Goal: Use online tool/utility

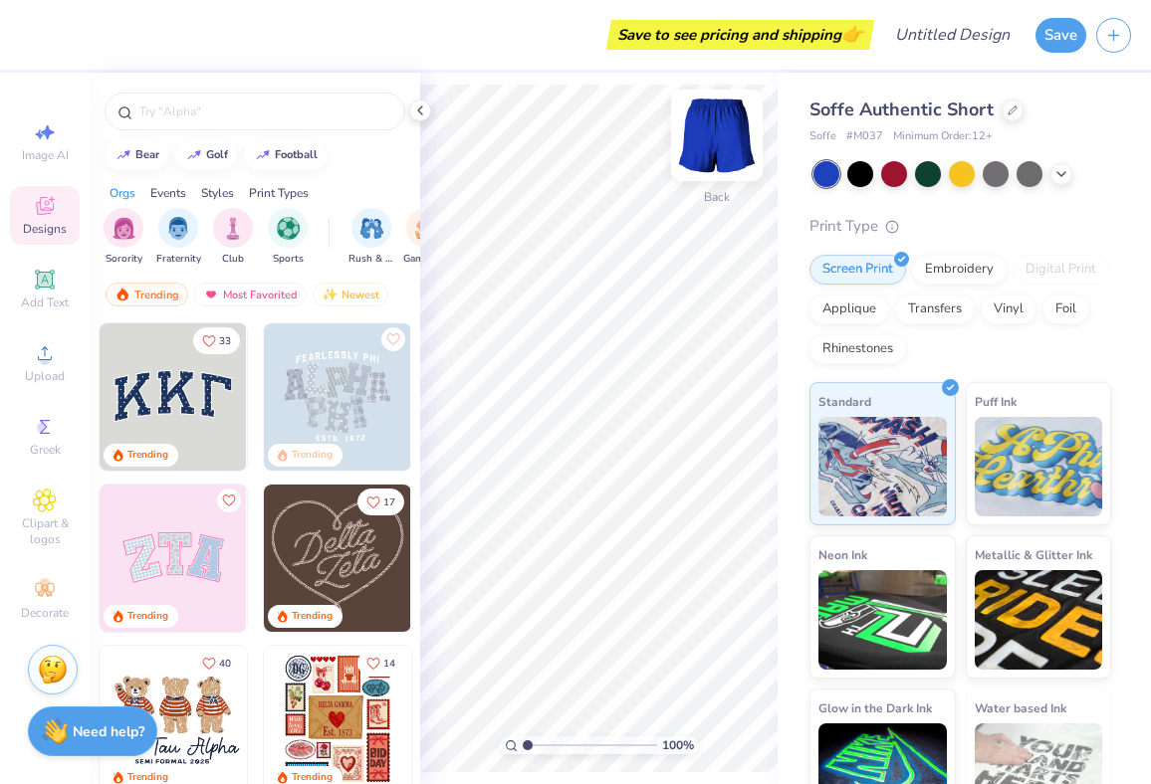
click at [723, 124] on img at bounding box center [717, 136] width 80 height 80
click at [723, 164] on img at bounding box center [717, 136] width 80 height 80
click at [723, 155] on img at bounding box center [717, 135] width 40 height 40
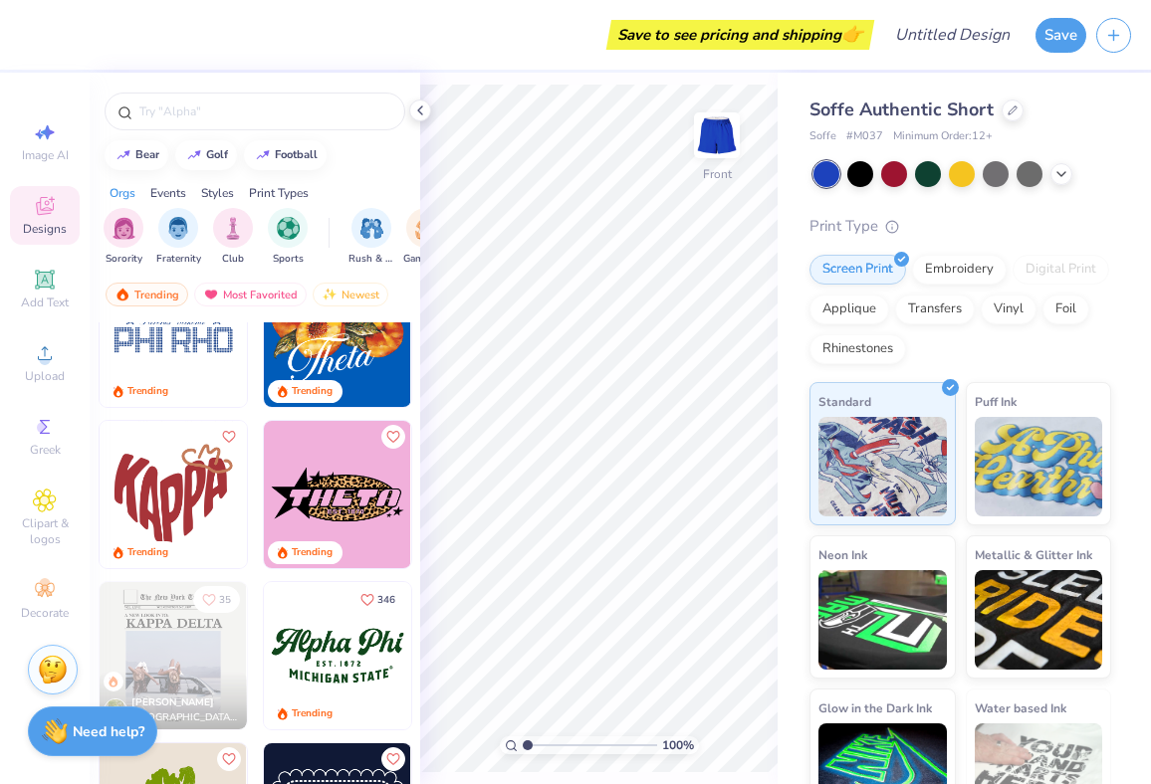
scroll to position [1491, 0]
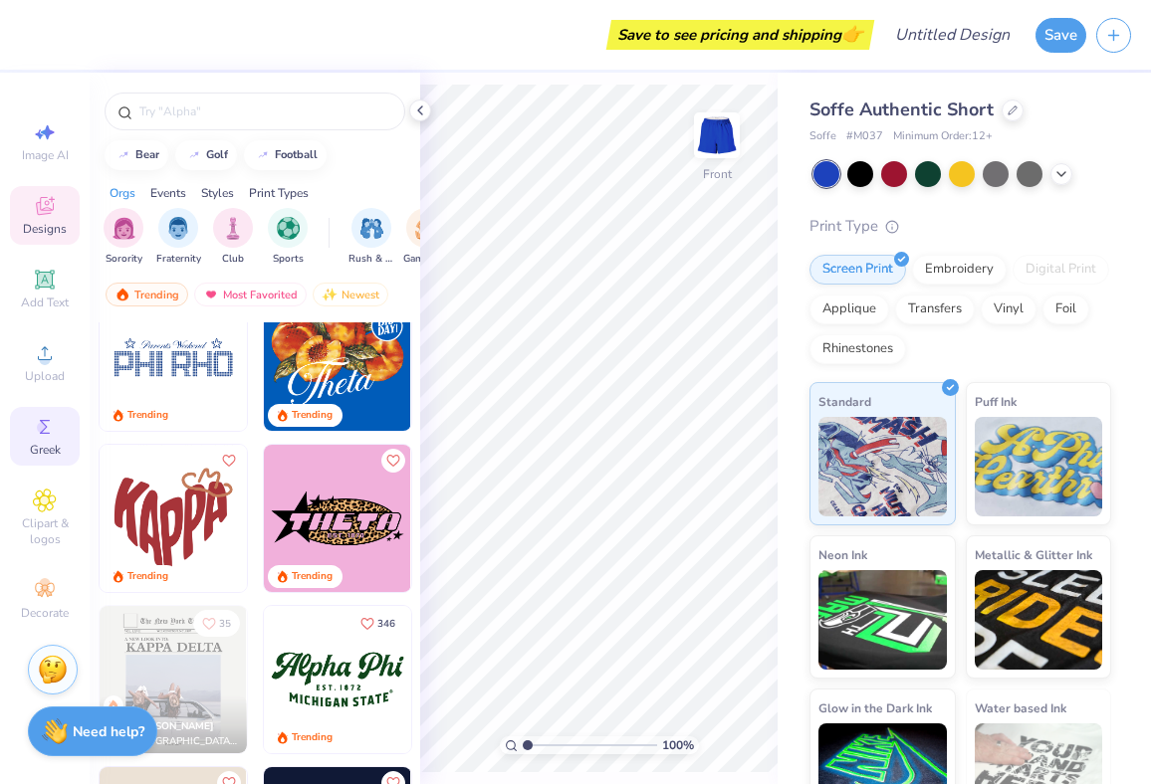
click at [44, 422] on icon at bounding box center [45, 427] width 24 height 24
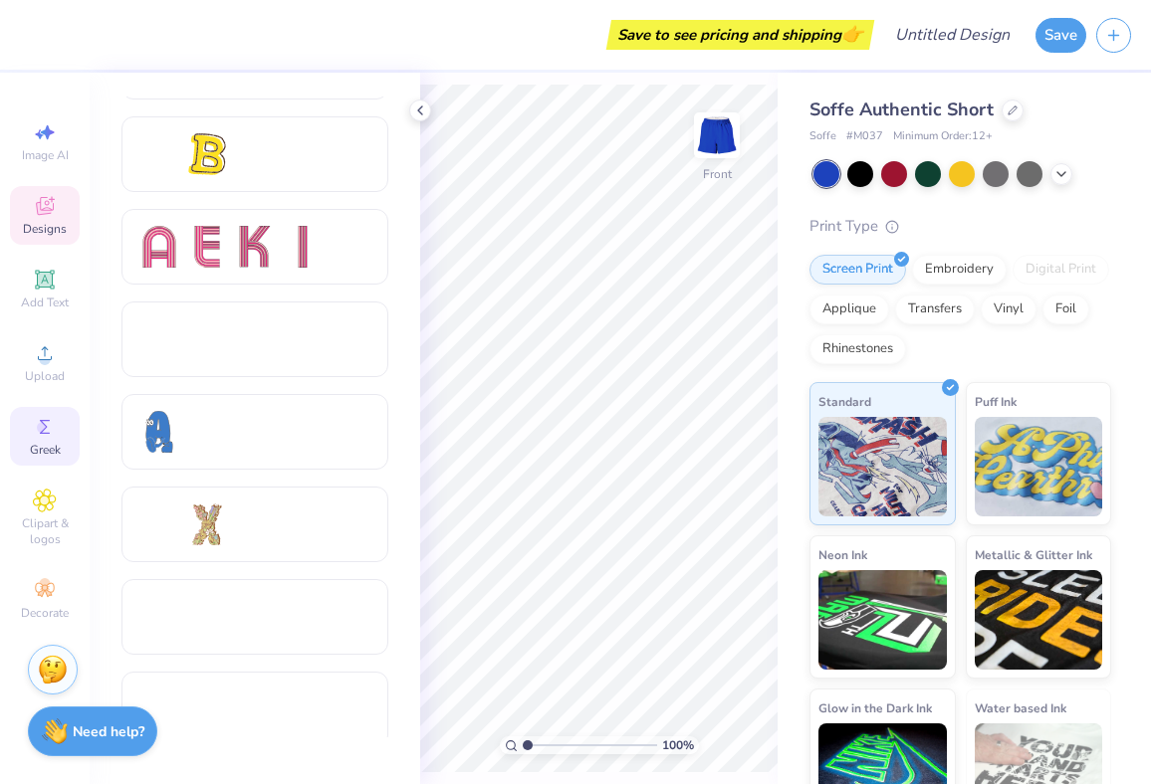
scroll to position [1740, 0]
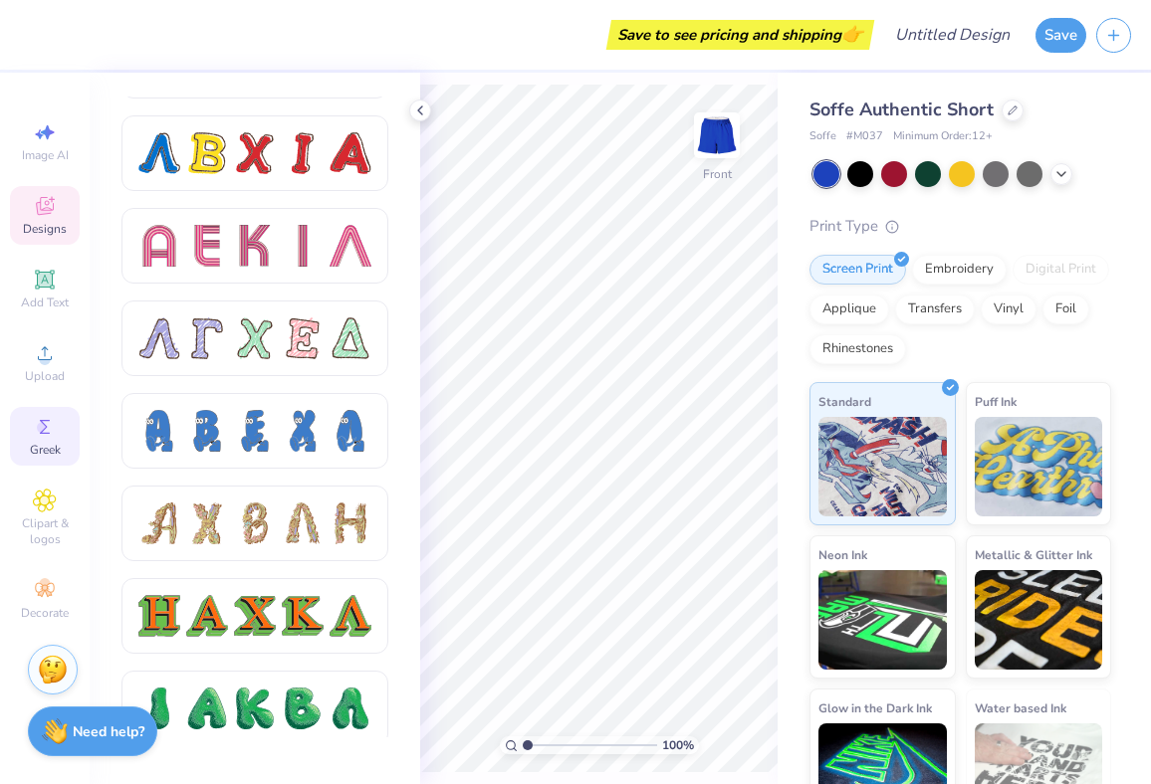
click at [56, 212] on icon at bounding box center [45, 206] width 24 height 24
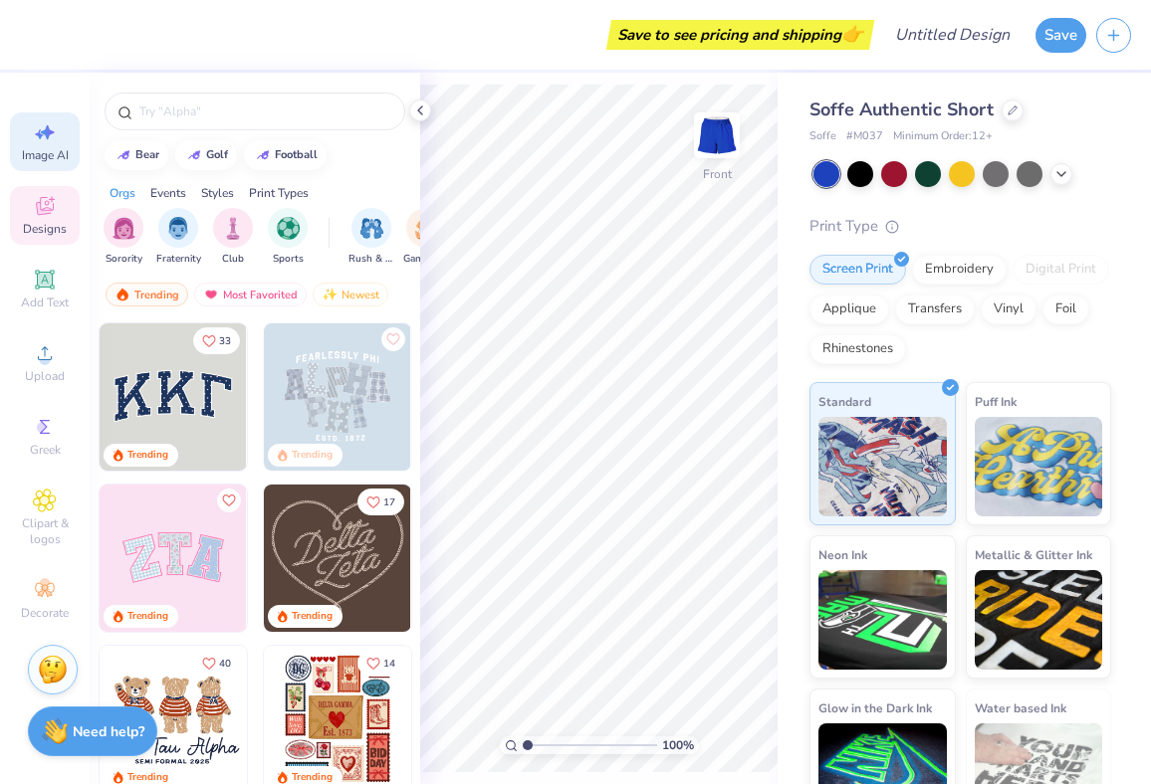
click at [56, 134] on icon at bounding box center [45, 132] width 24 height 24
select select "4"
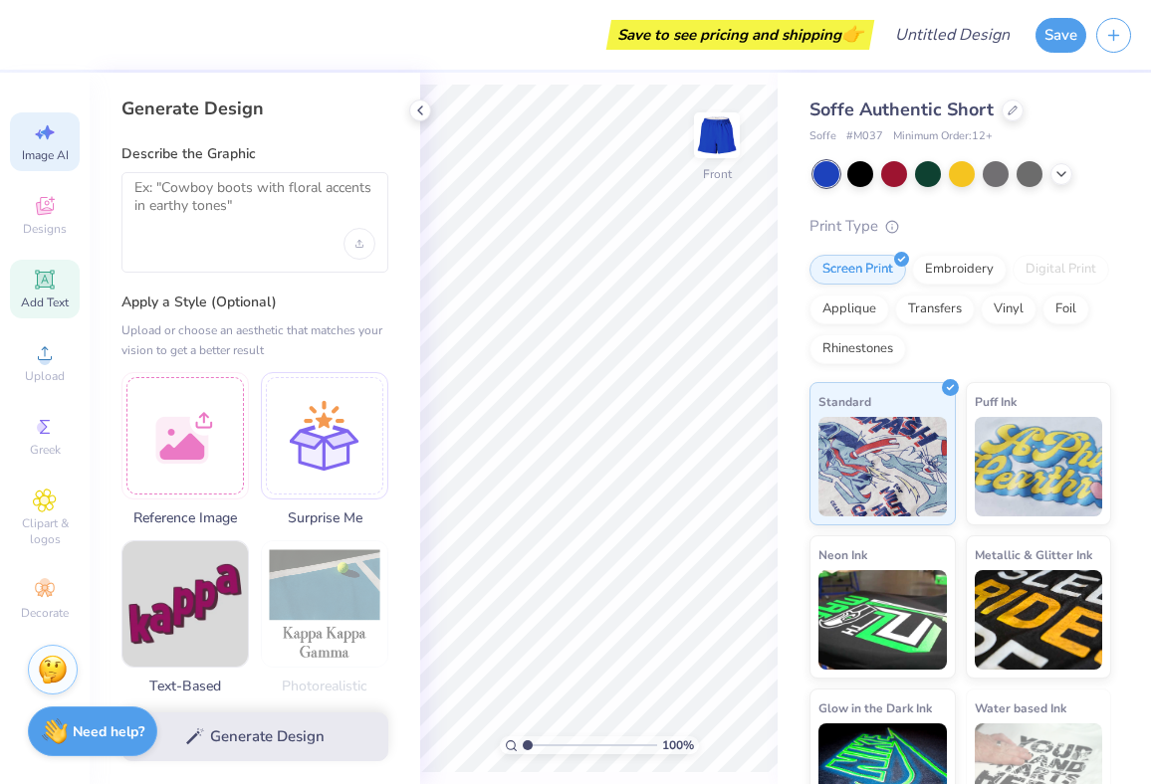
click at [43, 290] on icon at bounding box center [45, 280] width 24 height 24
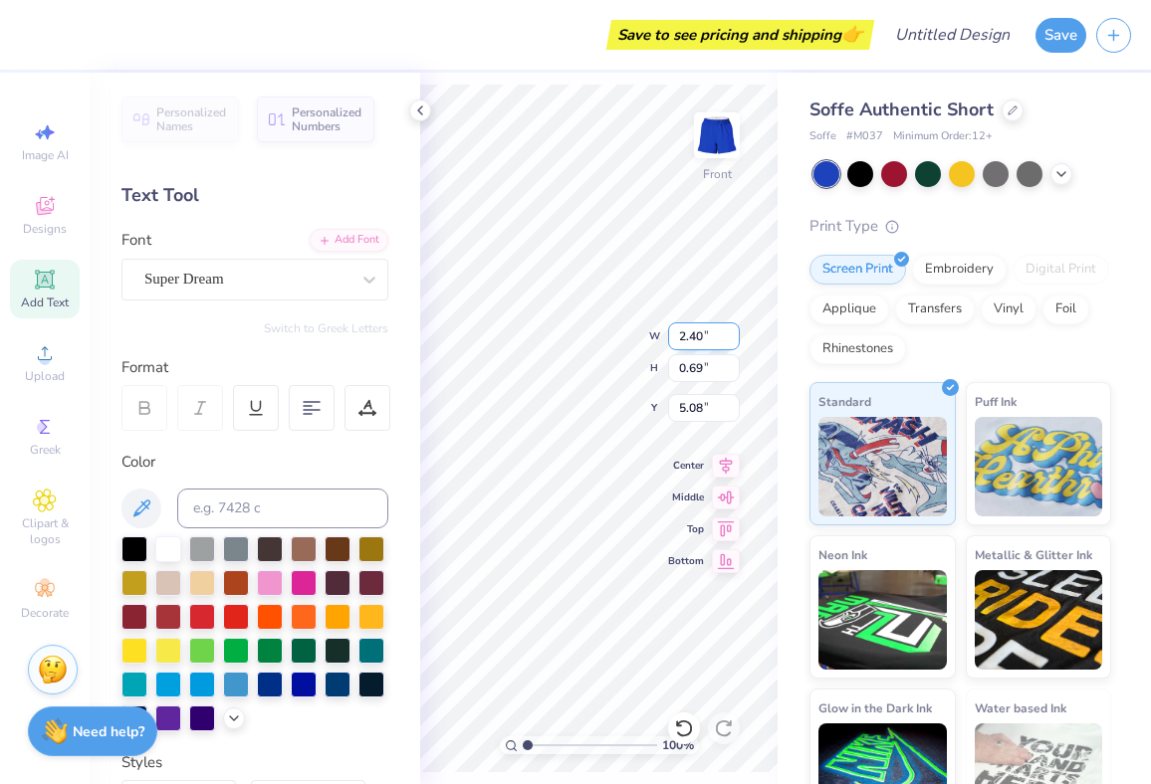
type input "1.92"
